Goal: Check status: Check status

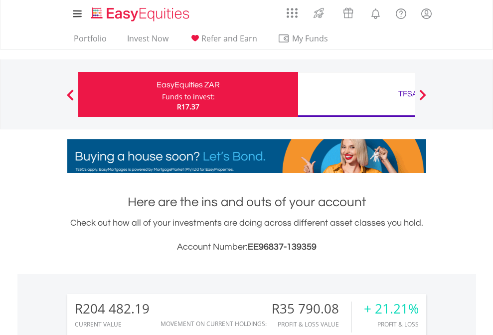
scroll to position [96, 157]
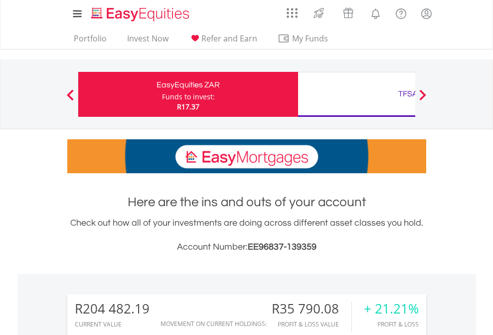
click at [162, 94] on div "Funds to invest:" at bounding box center [188, 97] width 53 height 10
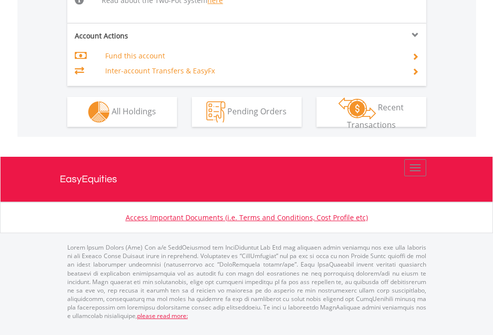
scroll to position [1015, 0]
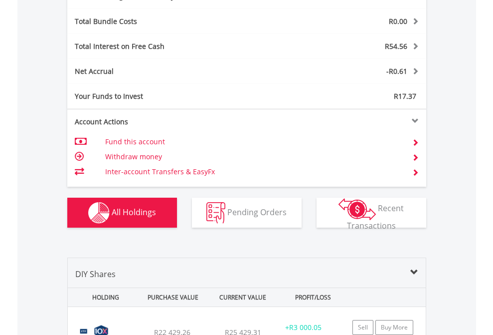
scroll to position [1189, 0]
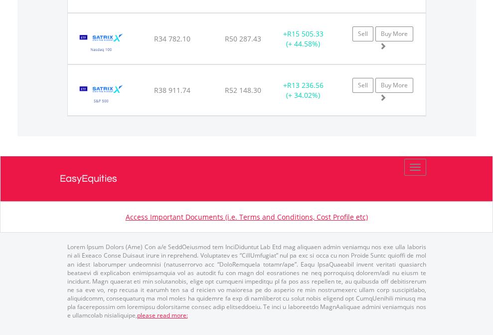
scroll to position [96, 157]
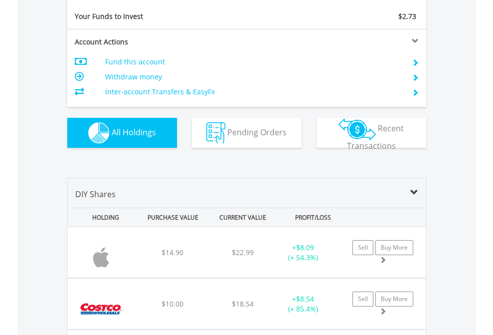
scroll to position [1110, 0]
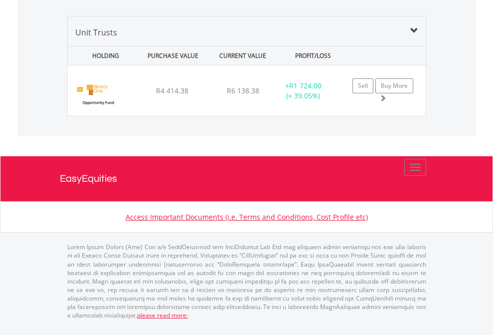
scroll to position [96, 157]
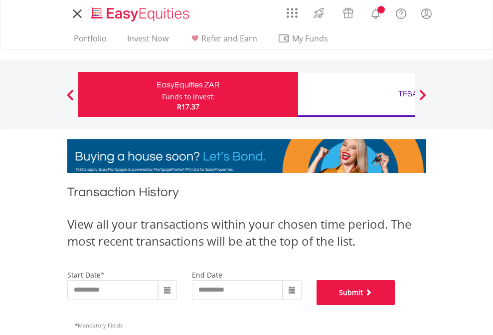
click at [396, 305] on button "Submit" at bounding box center [356, 292] width 79 height 25
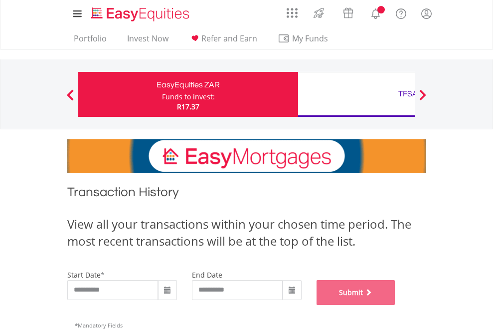
scroll to position [405, 0]
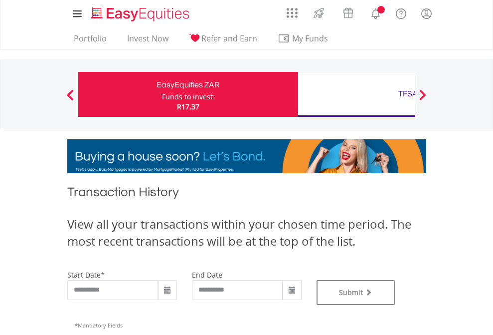
click at [357, 94] on div "TFSA" at bounding box center [408, 94] width 208 height 14
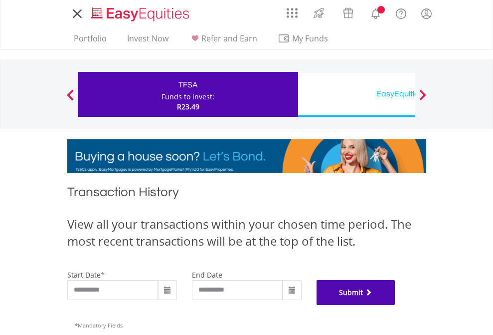
click at [396, 305] on button "Submit" at bounding box center [356, 292] width 79 height 25
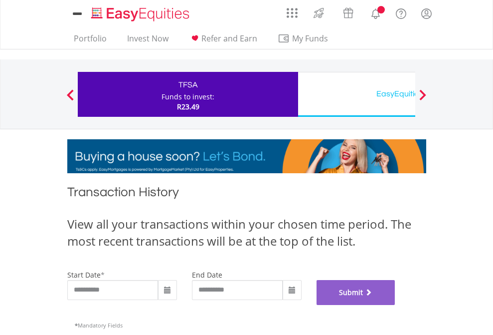
scroll to position [405, 0]
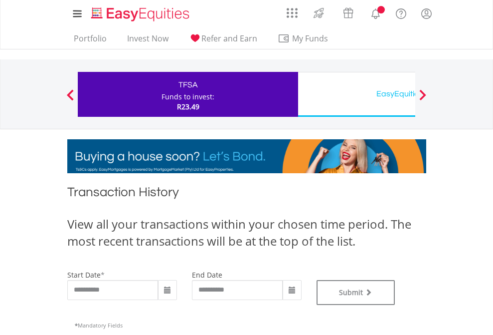
click at [357, 94] on div "EasyEquities USD" at bounding box center [408, 94] width 208 height 14
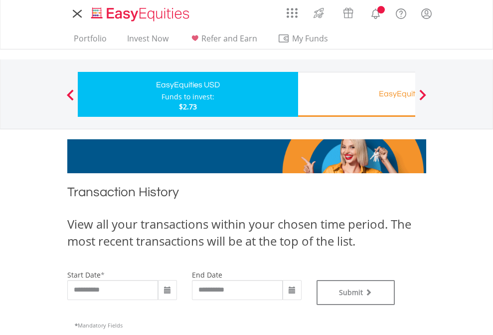
type input "**********"
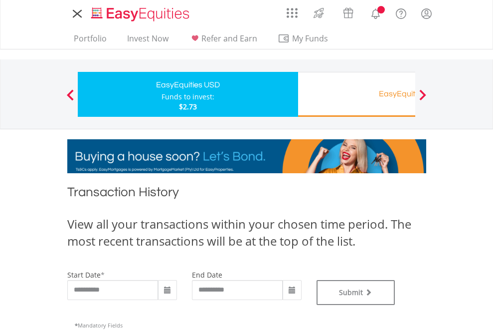
type input "**********"
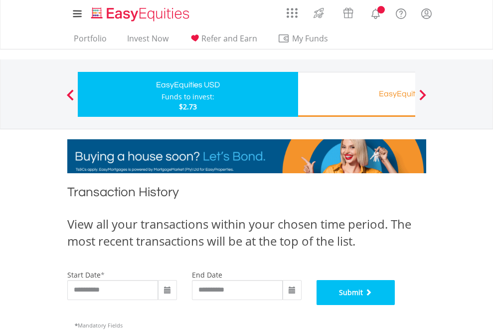
click at [396, 305] on button "Submit" at bounding box center [356, 292] width 79 height 25
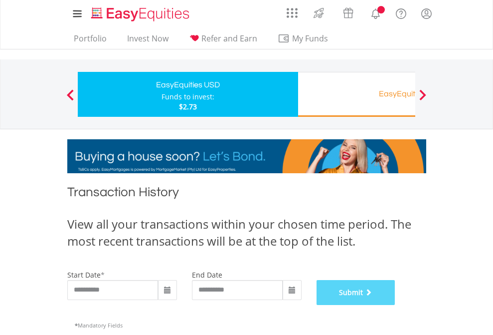
scroll to position [405, 0]
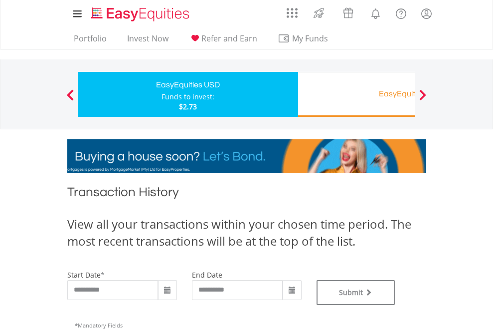
click at [357, 94] on div "EasyEquities RA" at bounding box center [408, 94] width 208 height 14
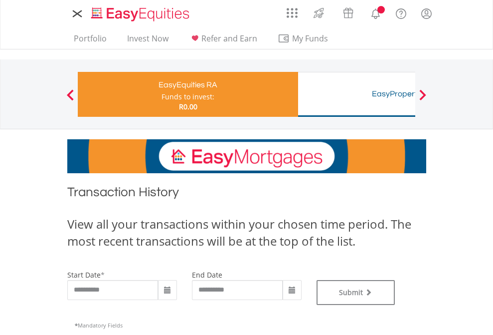
type input "**********"
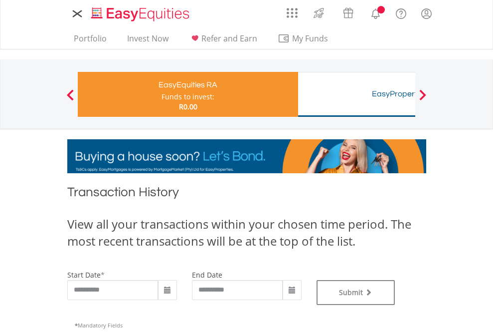
type input "**********"
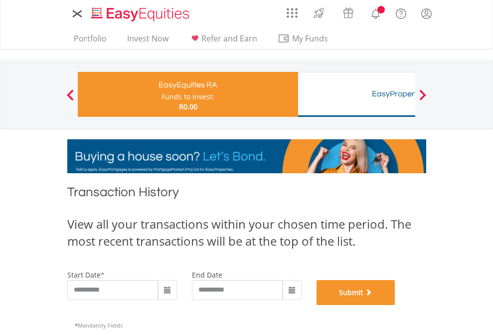
click at [396, 305] on button "Submit" at bounding box center [356, 292] width 79 height 25
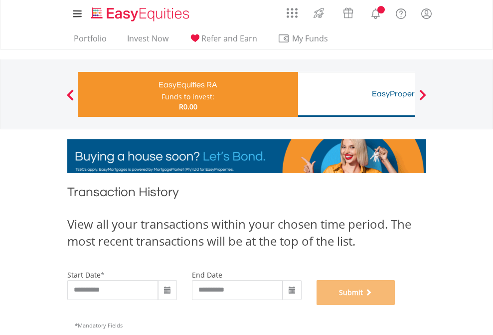
scroll to position [405, 0]
